Goal: Information Seeking & Learning: Find specific fact

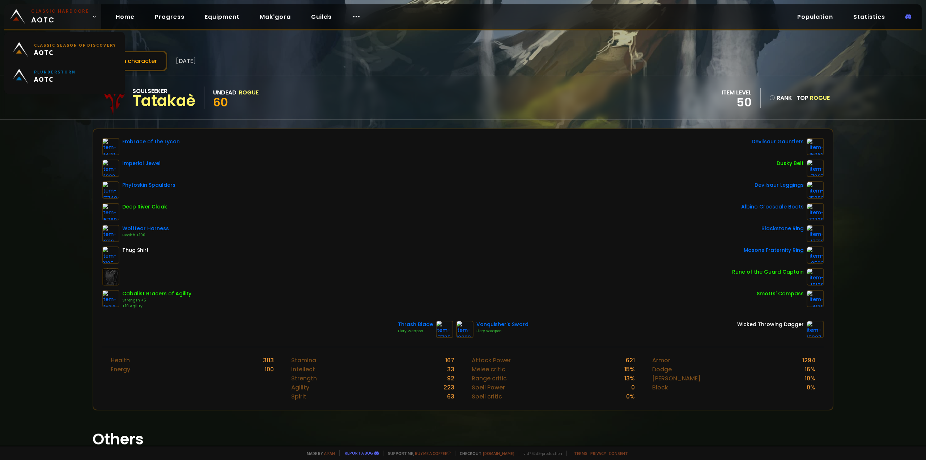
click at [42, 18] on span "Classic Hardcore AOTC" at bounding box center [60, 16] width 58 height 17
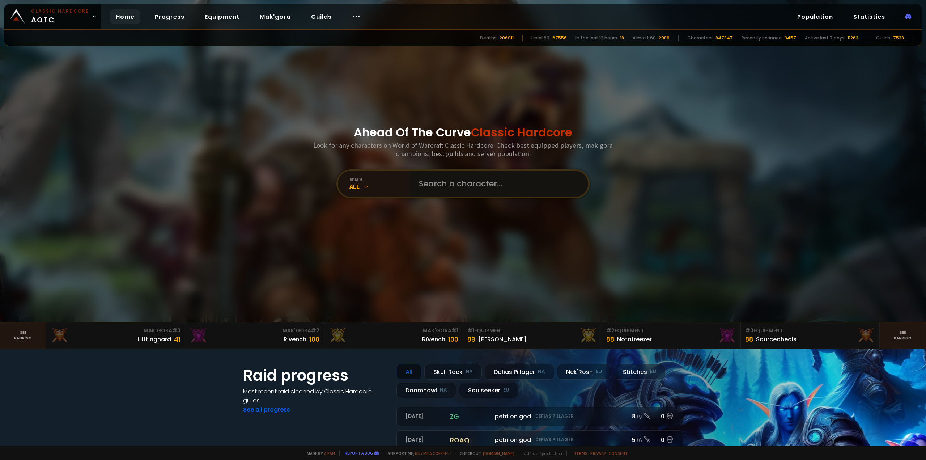
click at [455, 194] on input "text" at bounding box center [496, 184] width 165 height 26
type input "warjeez"
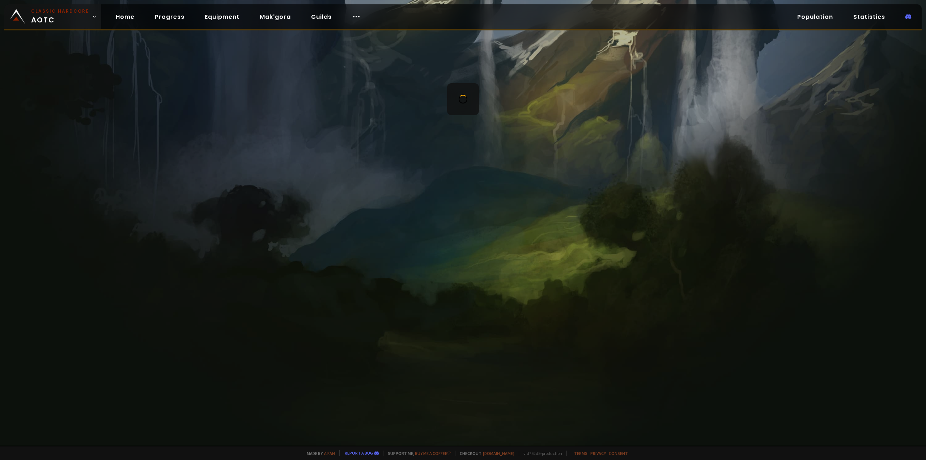
click at [55, 22] on span "Classic Hardcore AOTC" at bounding box center [60, 16] width 58 height 17
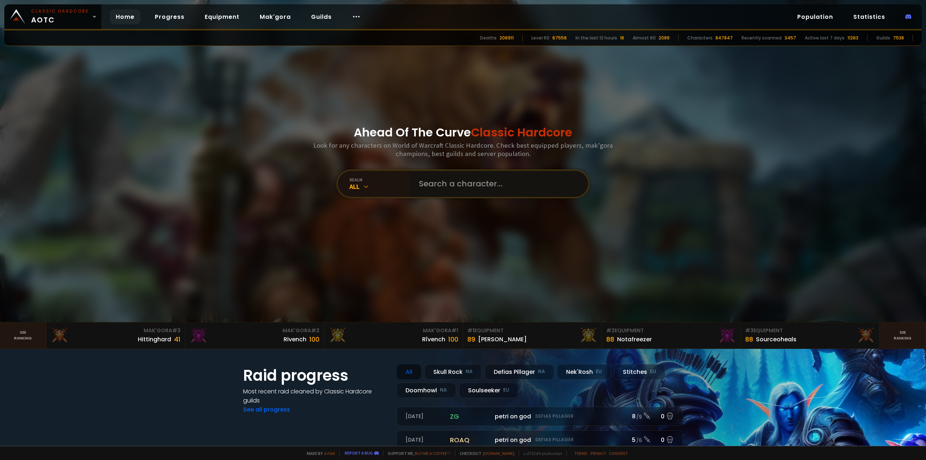
click at [450, 182] on input "text" at bounding box center [496, 184] width 165 height 26
type input "warjeet"
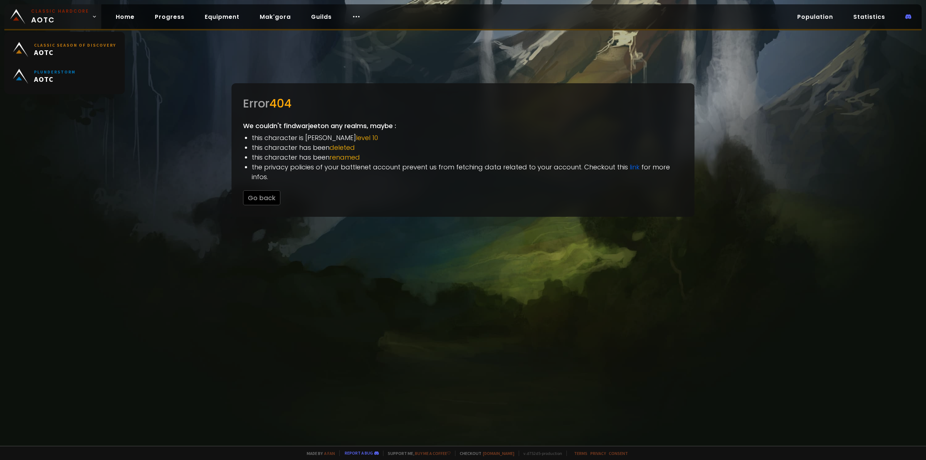
click at [50, 14] on span "Classic Hardcore AOTC" at bounding box center [60, 16] width 58 height 17
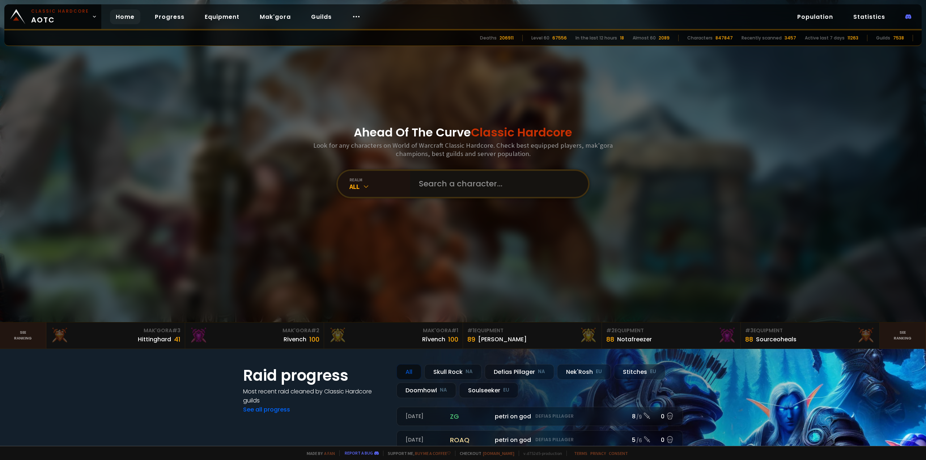
click at [423, 192] on input "text" at bounding box center [496, 184] width 165 height 26
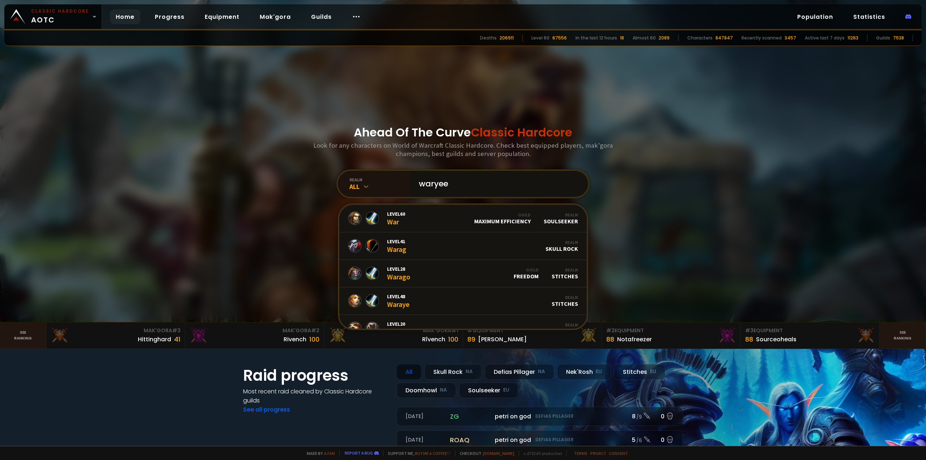
type input "waryeet"
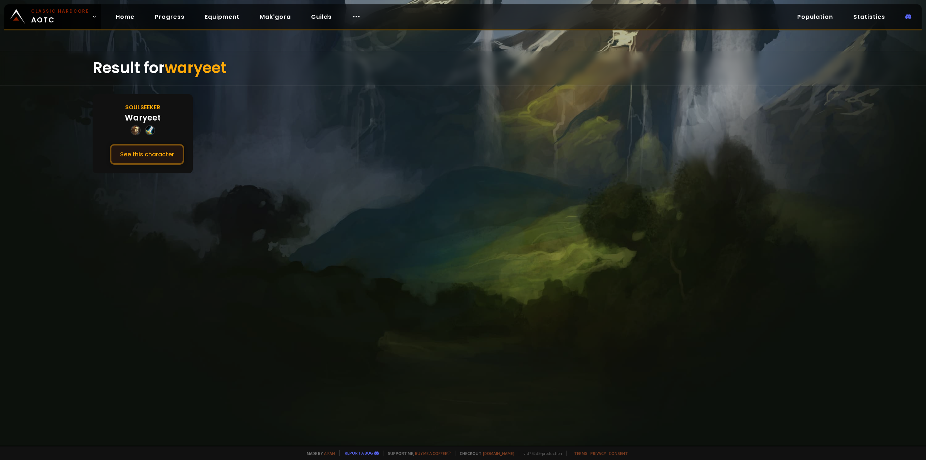
click at [131, 158] on button "See this character" at bounding box center [147, 154] width 74 height 21
